Goal: Task Accomplishment & Management: Use online tool/utility

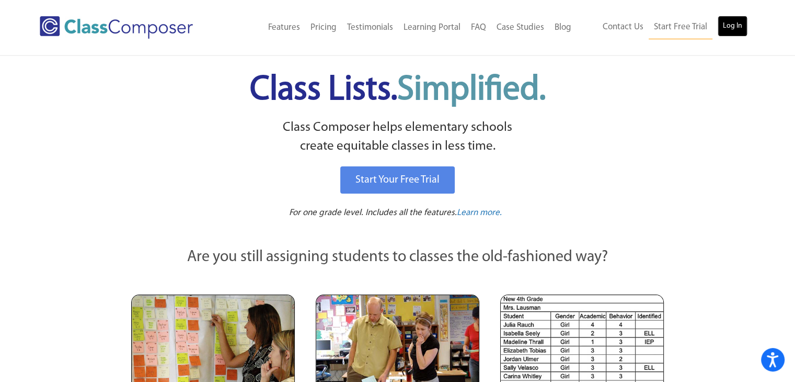
click at [732, 24] on link "Log In" at bounding box center [733, 26] width 30 height 21
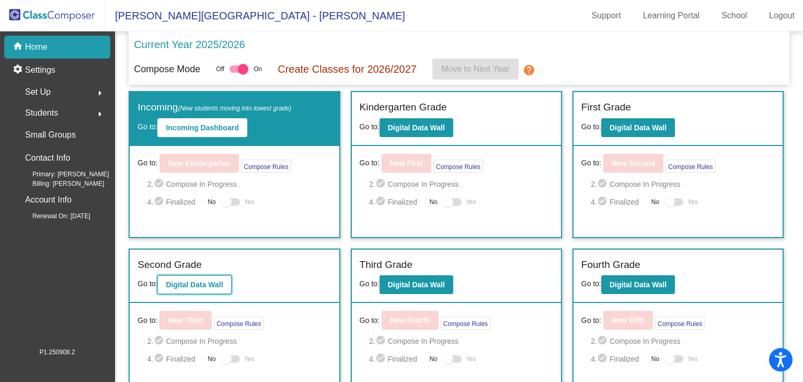
click at [190, 280] on b "Digital Data Wall" at bounding box center [194, 284] width 57 height 8
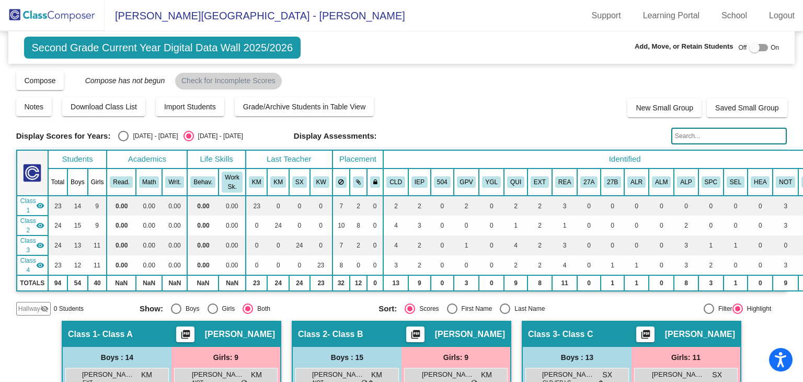
click at [120, 141] on div "Select an option" at bounding box center [123, 136] width 10 height 10
click at [123, 141] on input "2024 - 2025" at bounding box center [123, 141] width 1 height 1
radio input "true"
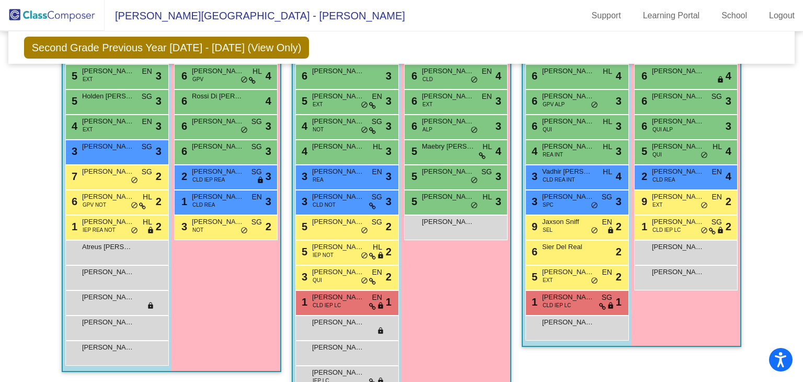
scroll to position [345, 0]
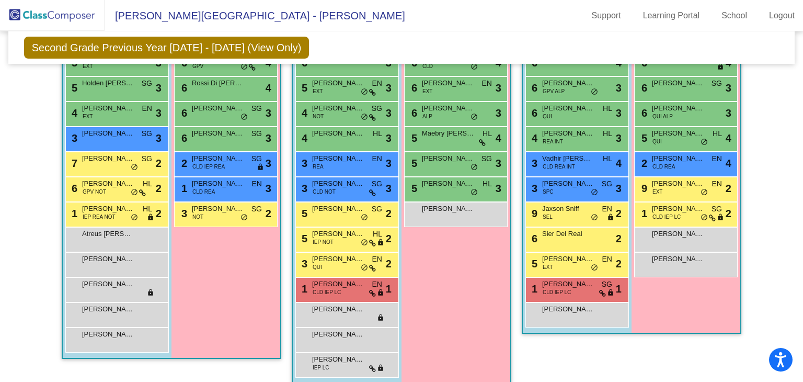
click at [299, 239] on span "5" at bounding box center [303, 238] width 8 height 11
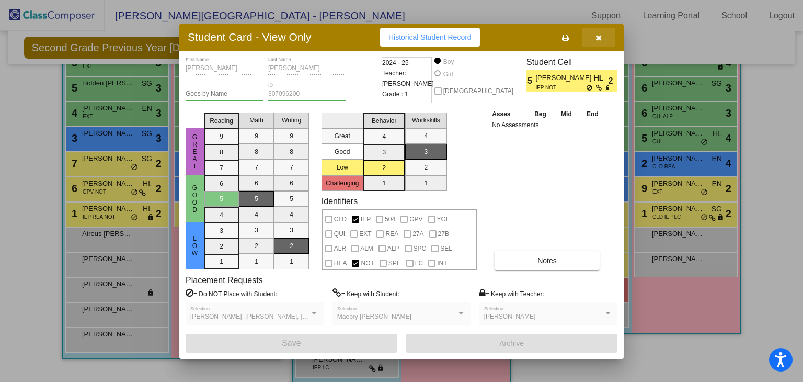
click at [602, 36] on button "button" at bounding box center [598, 37] width 33 height 19
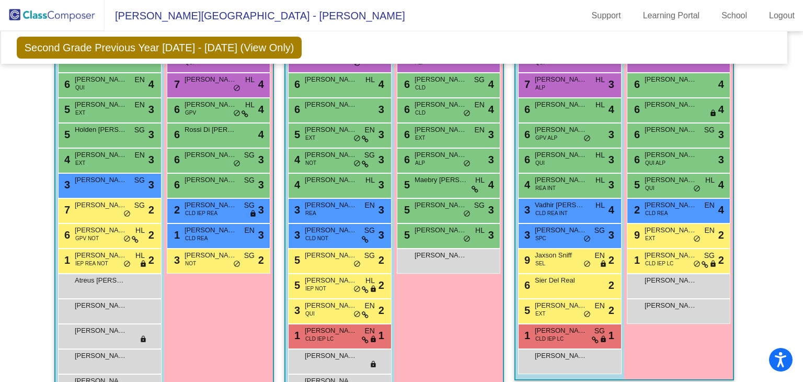
scroll to position [298, 7]
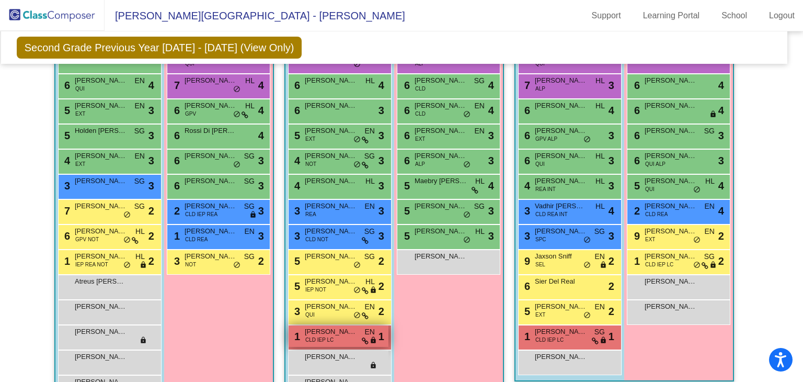
click at [328, 338] on span "CLD IEP LC" at bounding box center [319, 340] width 28 height 8
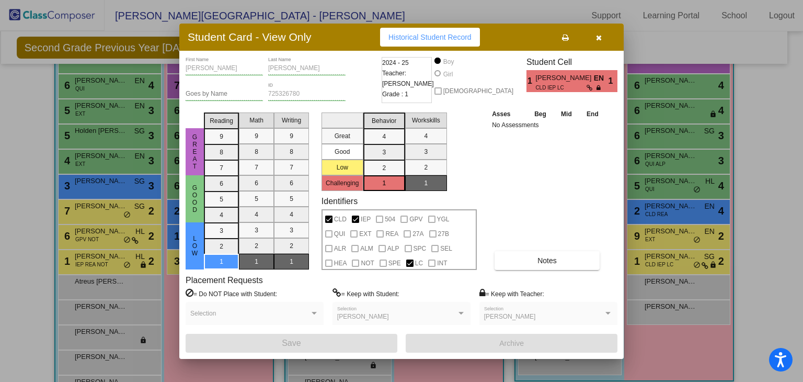
click at [602, 32] on button "button" at bounding box center [598, 37] width 33 height 19
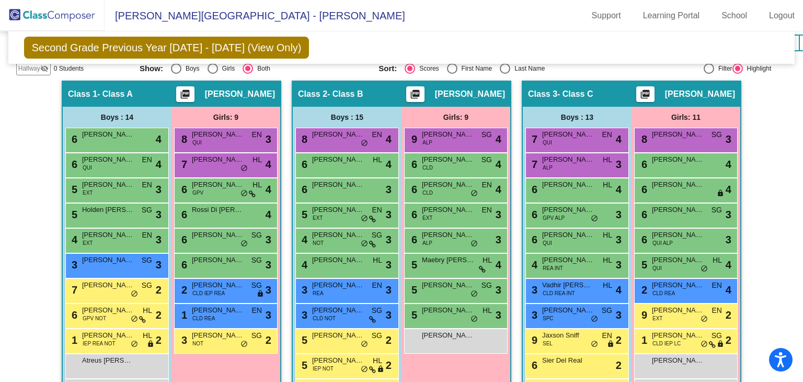
scroll to position [220, 0]
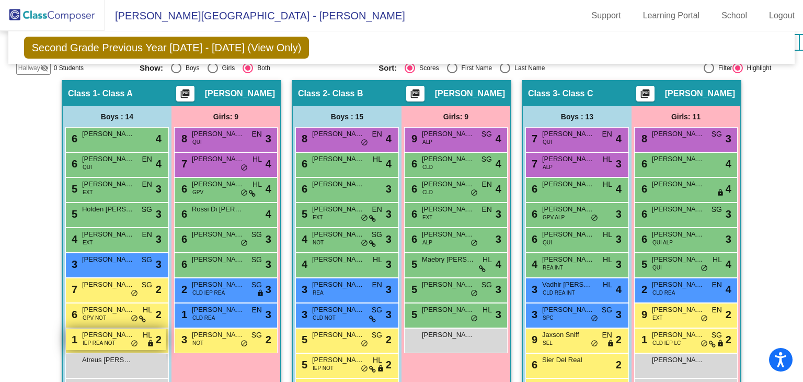
click at [105, 335] on span "Cain Bullard" at bounding box center [108, 334] width 52 height 10
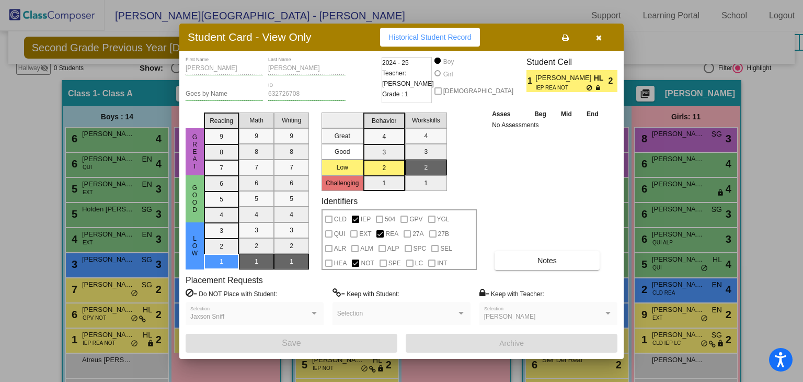
click at [600, 33] on span "button" at bounding box center [599, 37] width 6 height 8
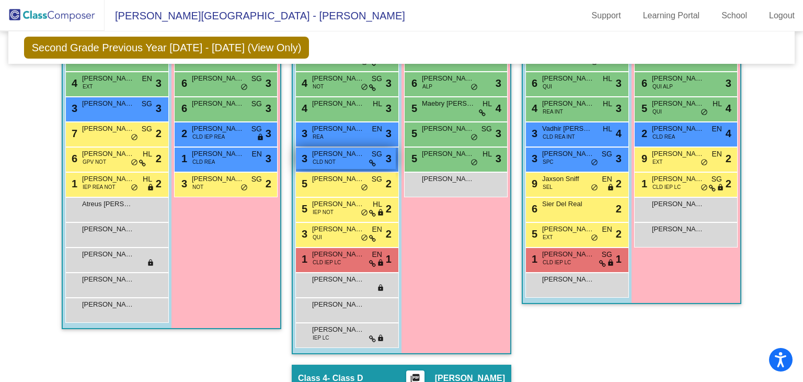
scroll to position [378, 0]
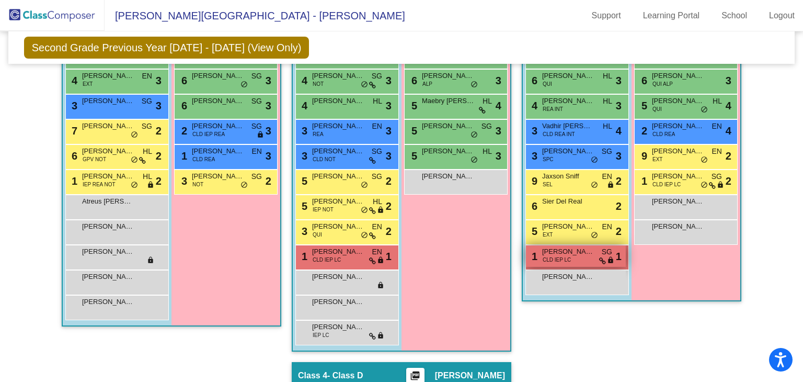
click at [575, 256] on div "1 Andres Borunda CLD IEP LC SG lock do_not_disturb_alt 1" at bounding box center [576, 255] width 100 height 21
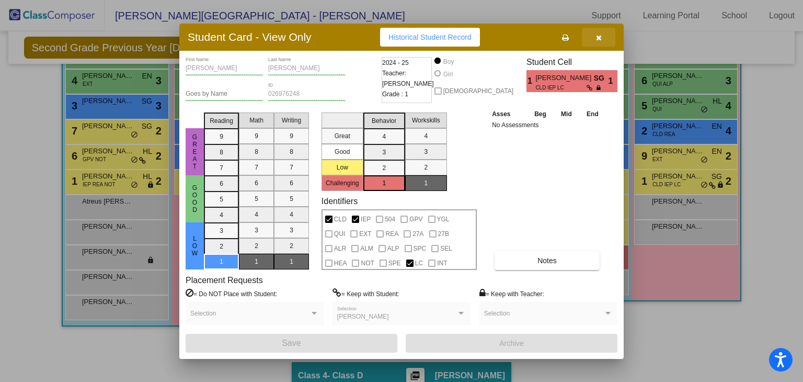
click at [598, 34] on icon "button" at bounding box center [599, 37] width 6 height 7
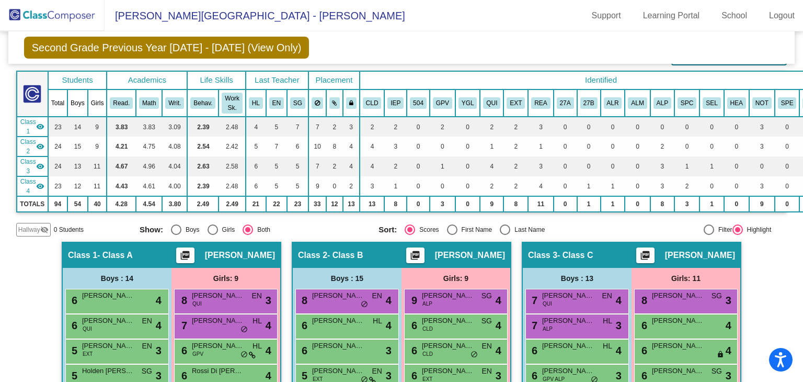
scroll to position [0, 0]
